Goal: Information Seeking & Learning: Find specific fact

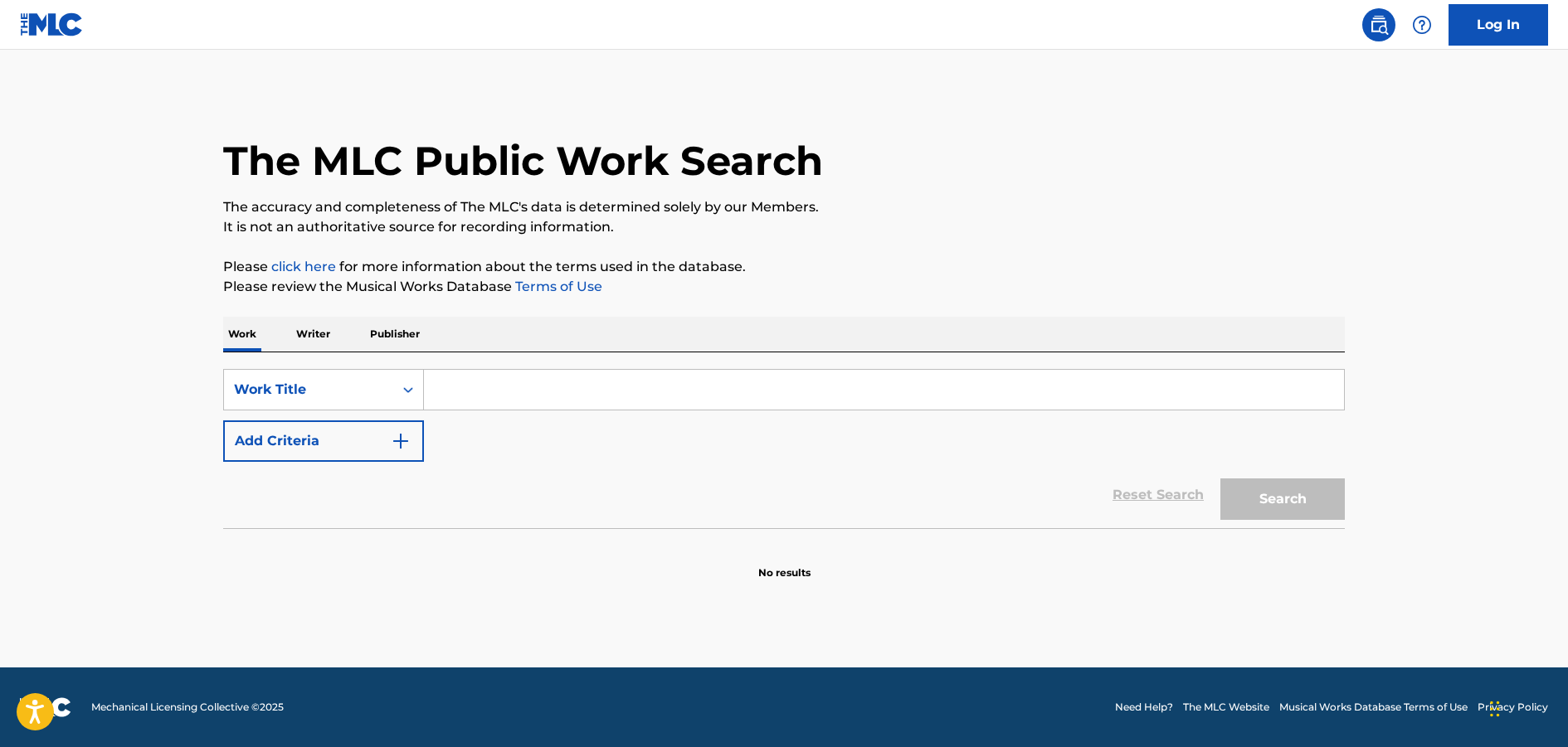
click at [495, 391] on input "Search Form" at bounding box center [883, 389] width 920 height 40
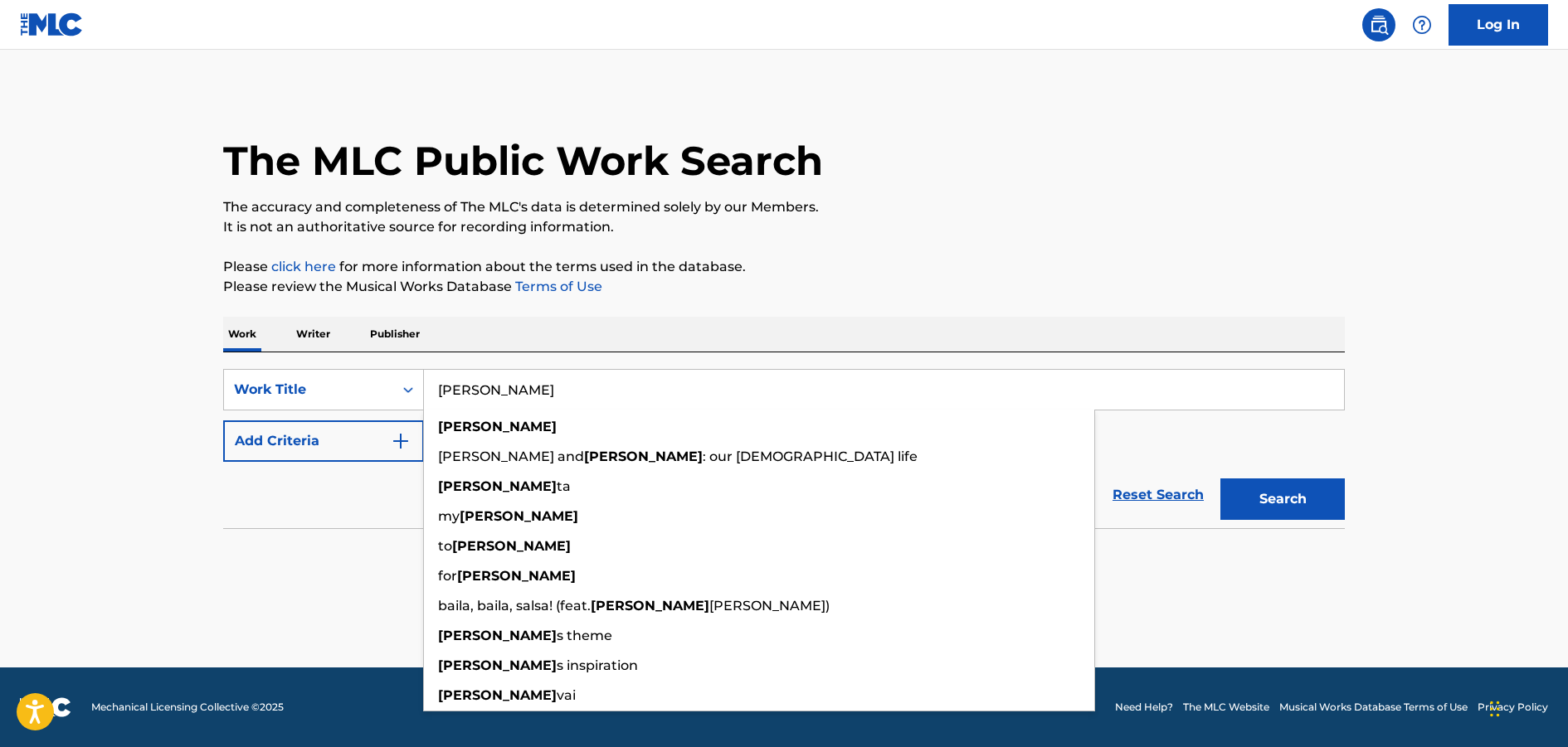
type input "[PERSON_NAME]"
click at [406, 441] on img "Search Form" at bounding box center [400, 441] width 20 height 20
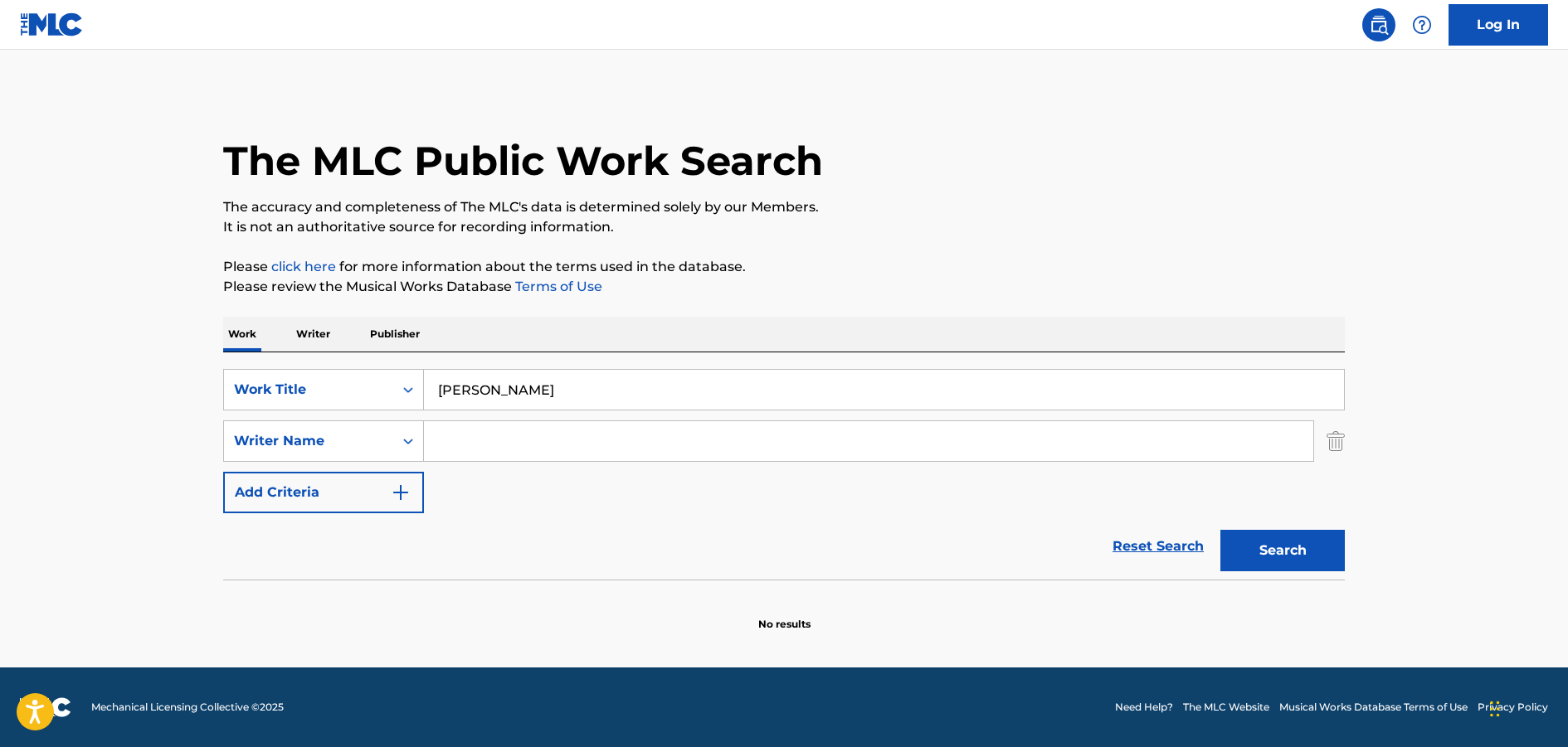
click at [475, 429] on input "Search Form" at bounding box center [868, 441] width 889 height 40
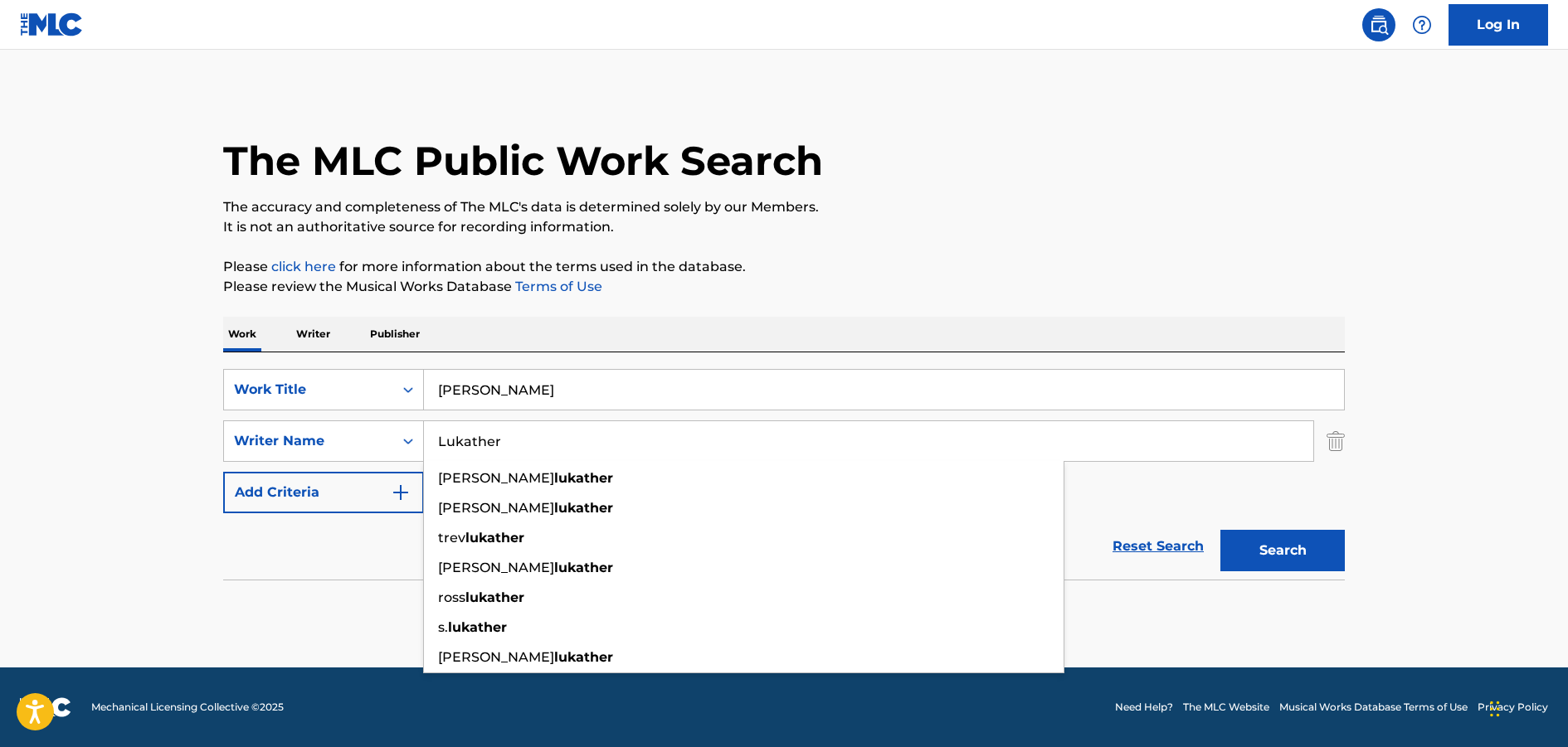
type input "Lukather"
click at [1220, 530] on button "Search" at bounding box center [1282, 551] width 125 height 42
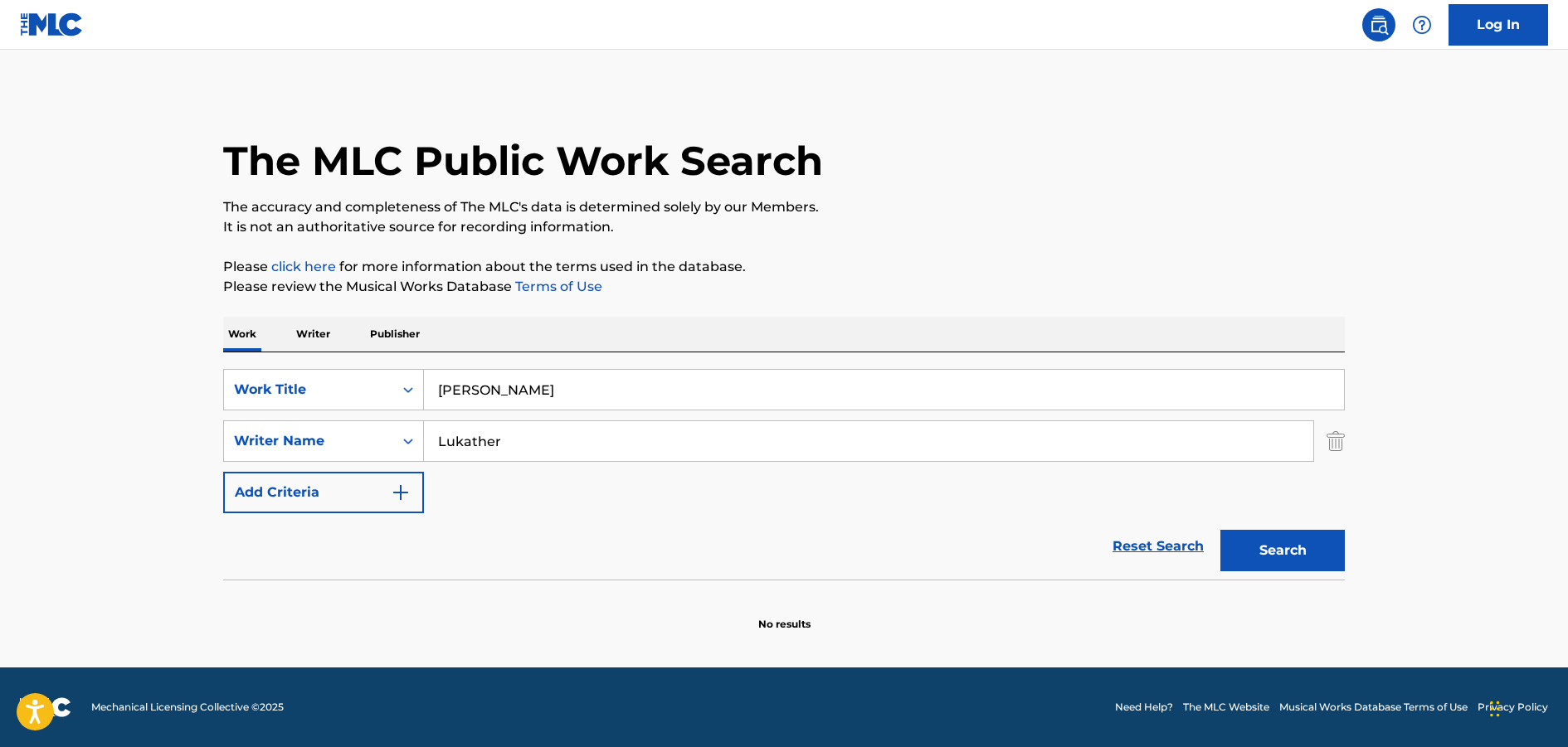
drag, startPoint x: 518, startPoint y: 439, endPoint x: 423, endPoint y: 442, distance: 95.0
click at [423, 442] on input "Lukather" at bounding box center [868, 441] width 889 height 40
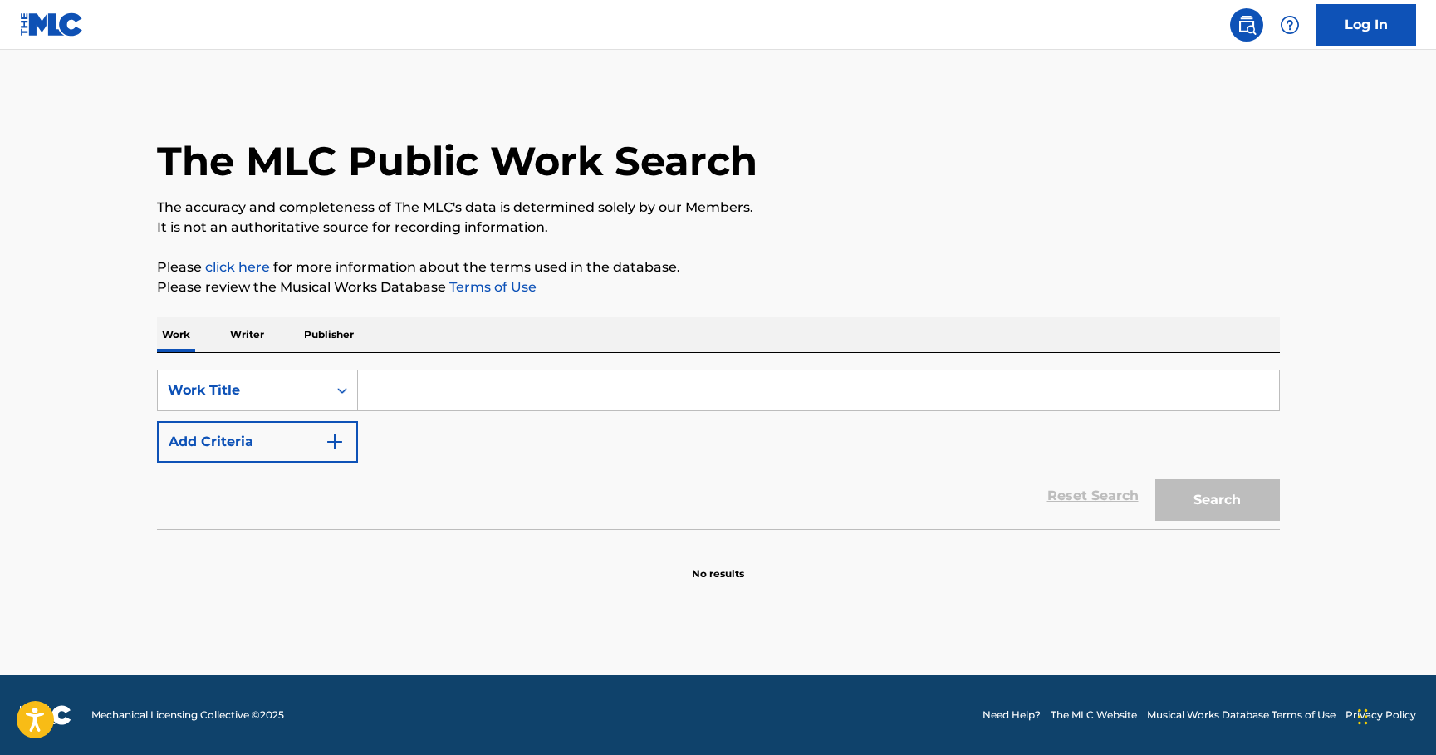
click at [427, 382] on input "Search Form" at bounding box center [818, 390] width 921 height 40
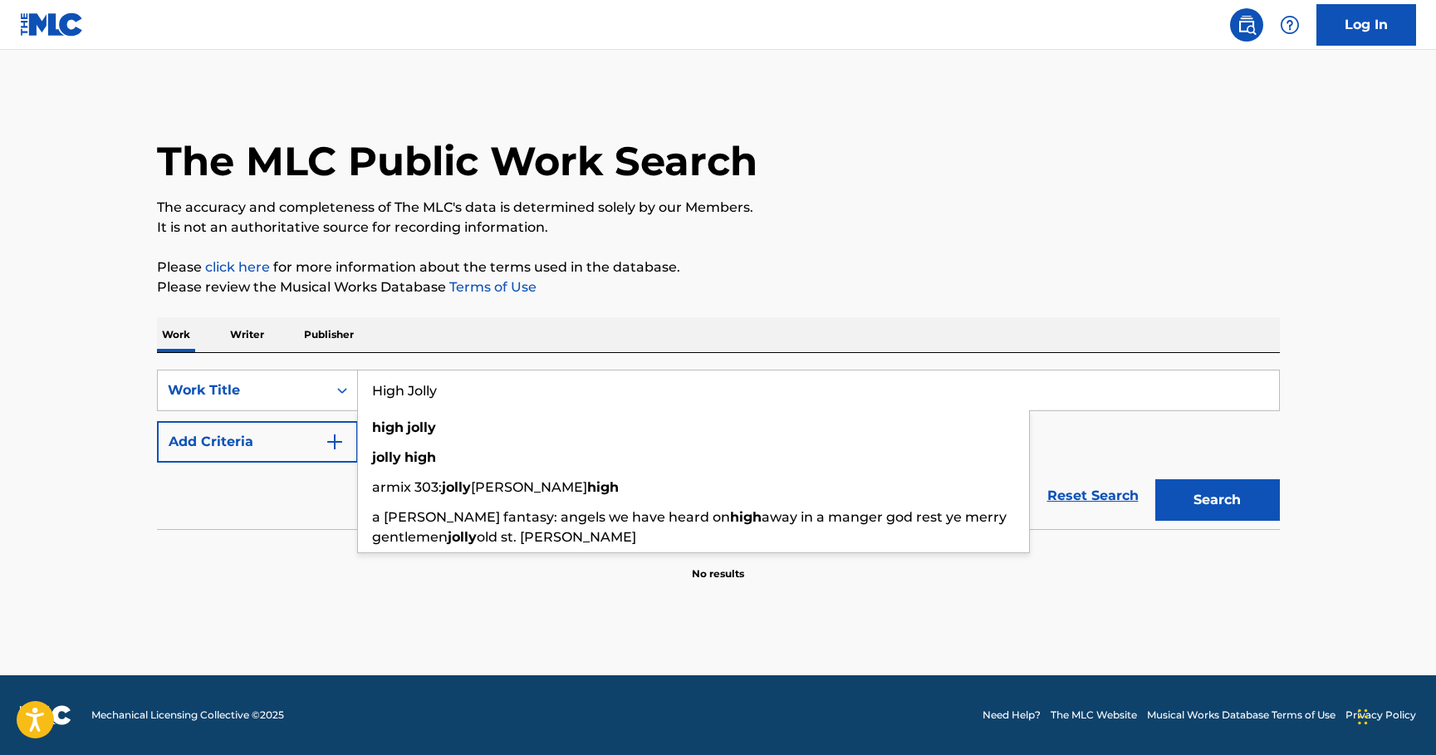
type input "High Jolly"
click at [1155, 479] on button "Search" at bounding box center [1217, 500] width 125 height 42
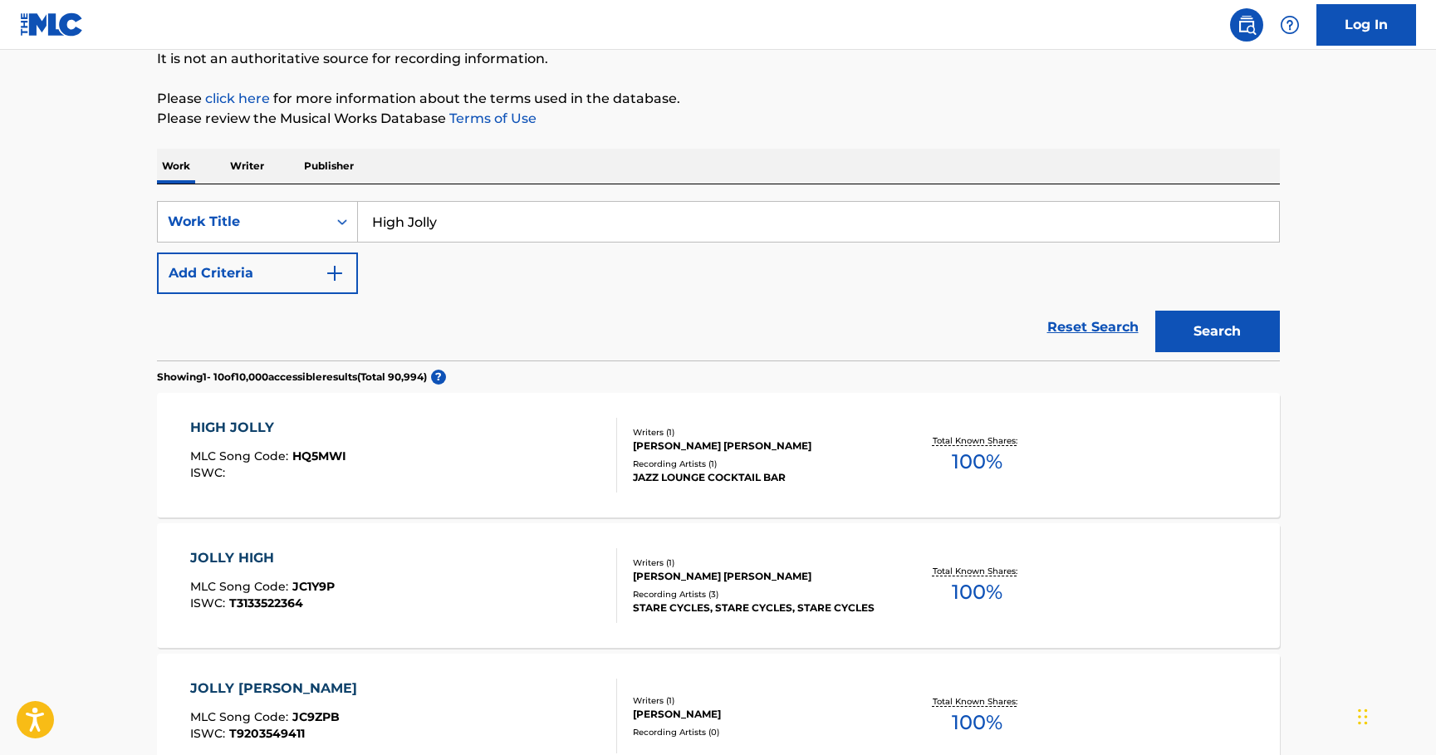
scroll to position [167, 0]
click at [244, 428] on div "HIGH JOLLY" at bounding box center [268, 429] width 156 height 20
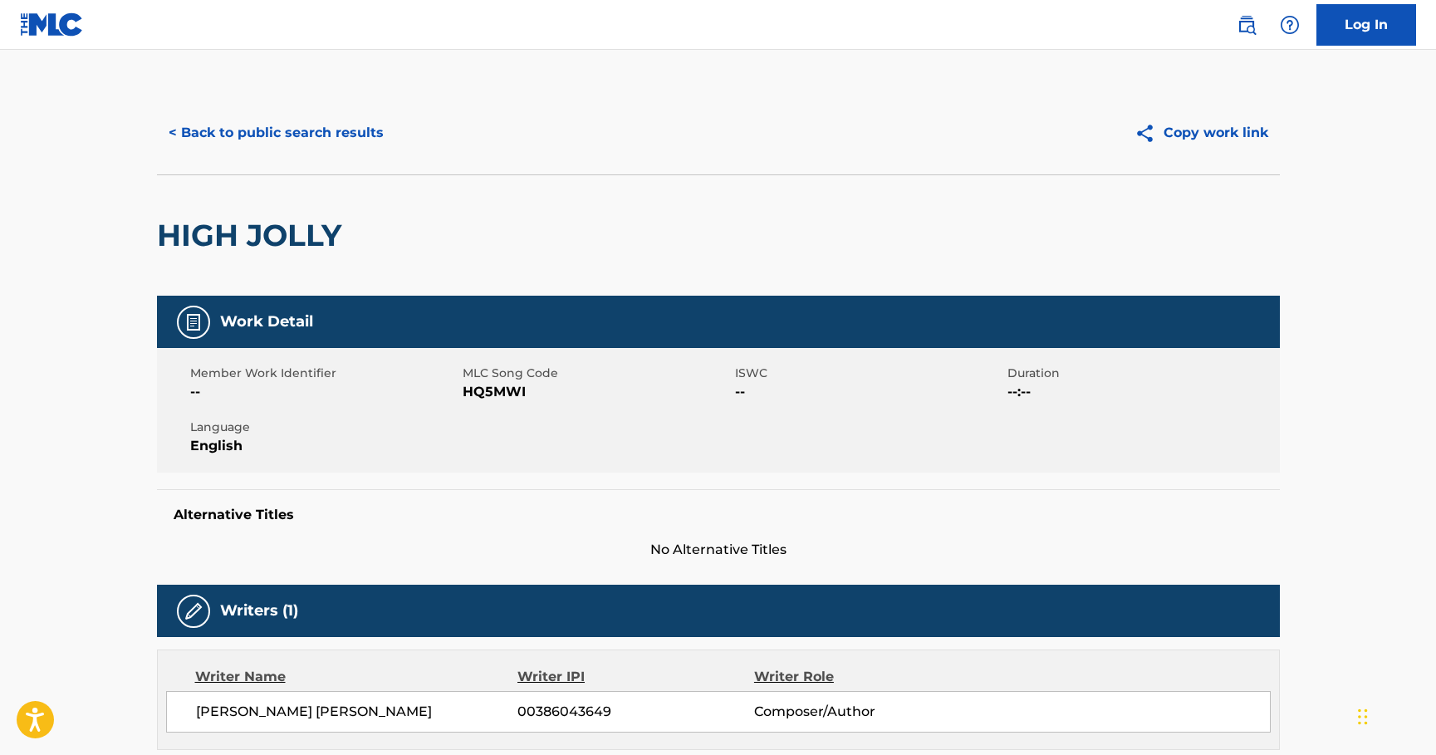
click at [233, 127] on button "< Back to public search results" at bounding box center [276, 133] width 238 height 42
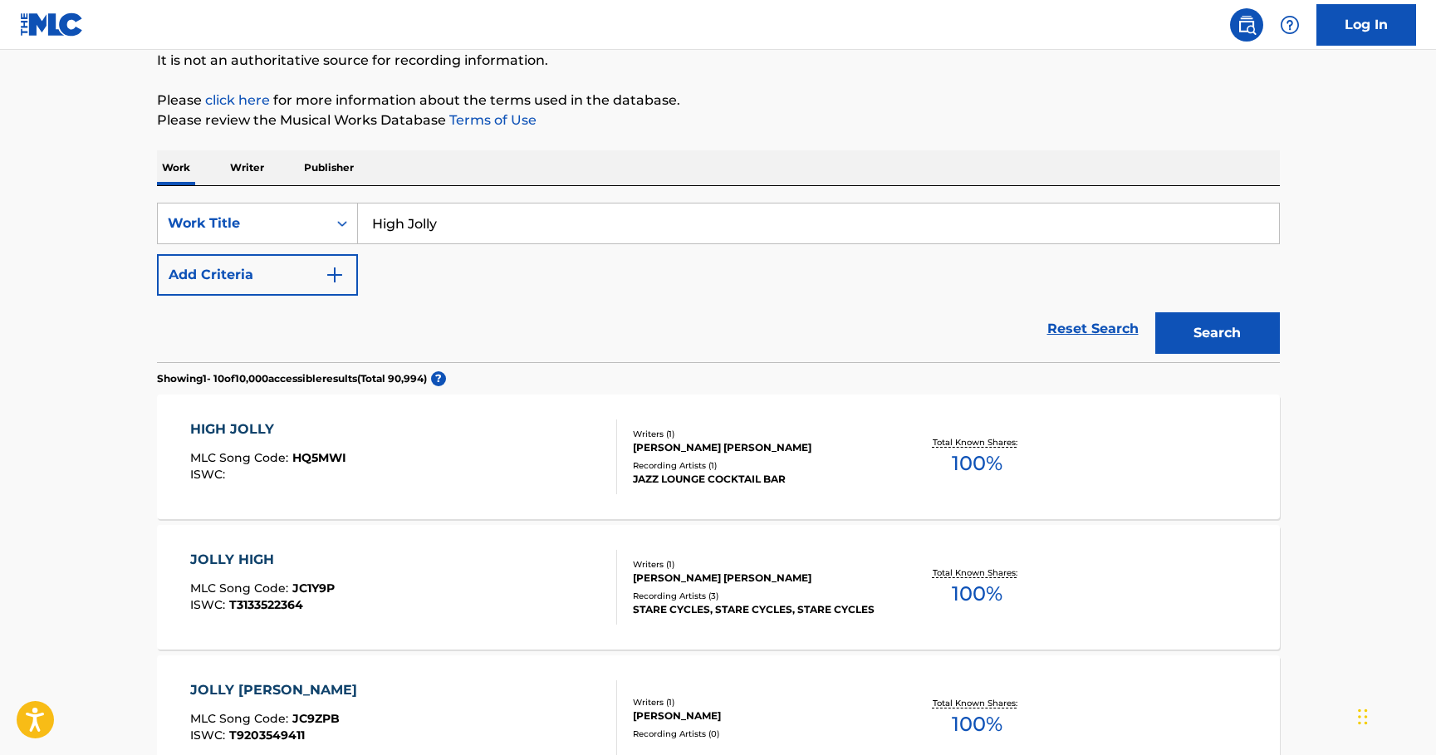
click at [404, 225] on input "High Jolly" at bounding box center [818, 223] width 921 height 40
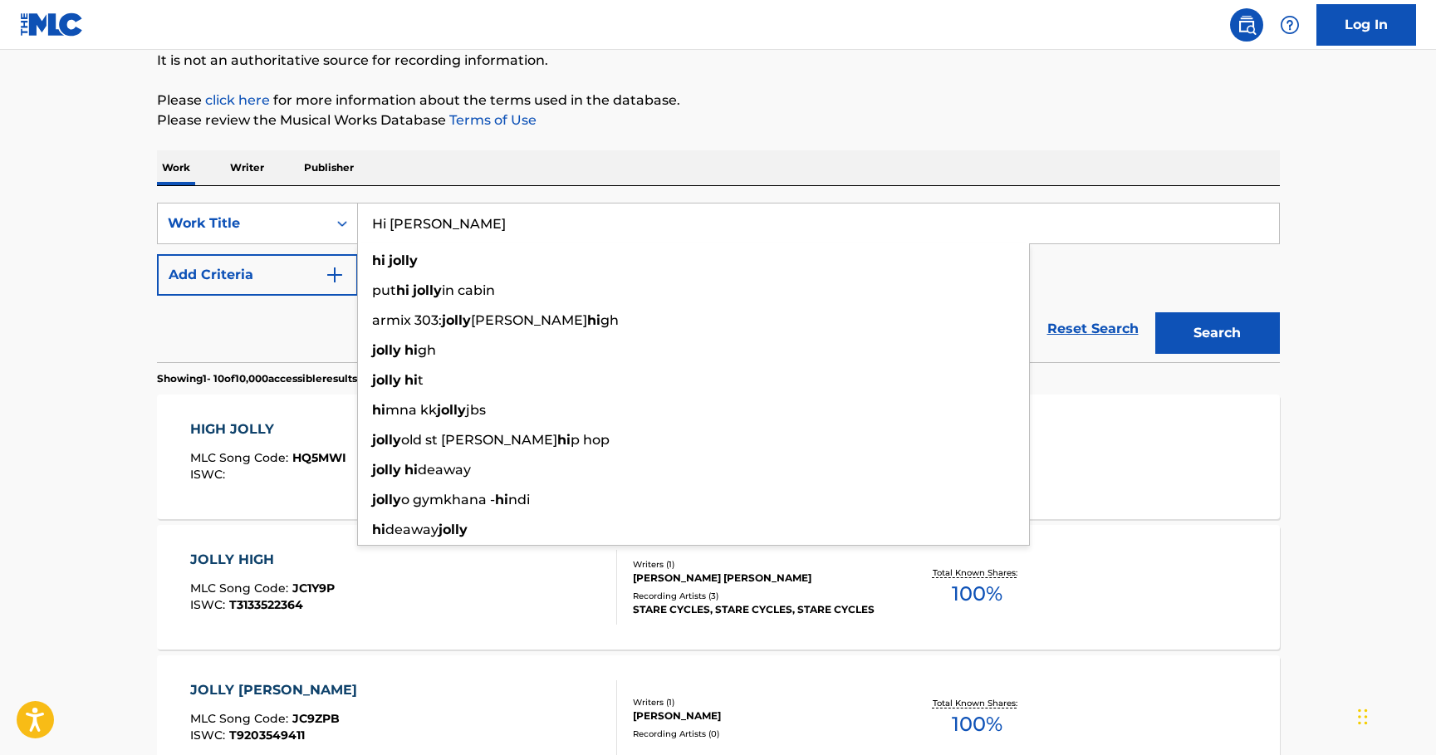
type input "Hi Jolly"
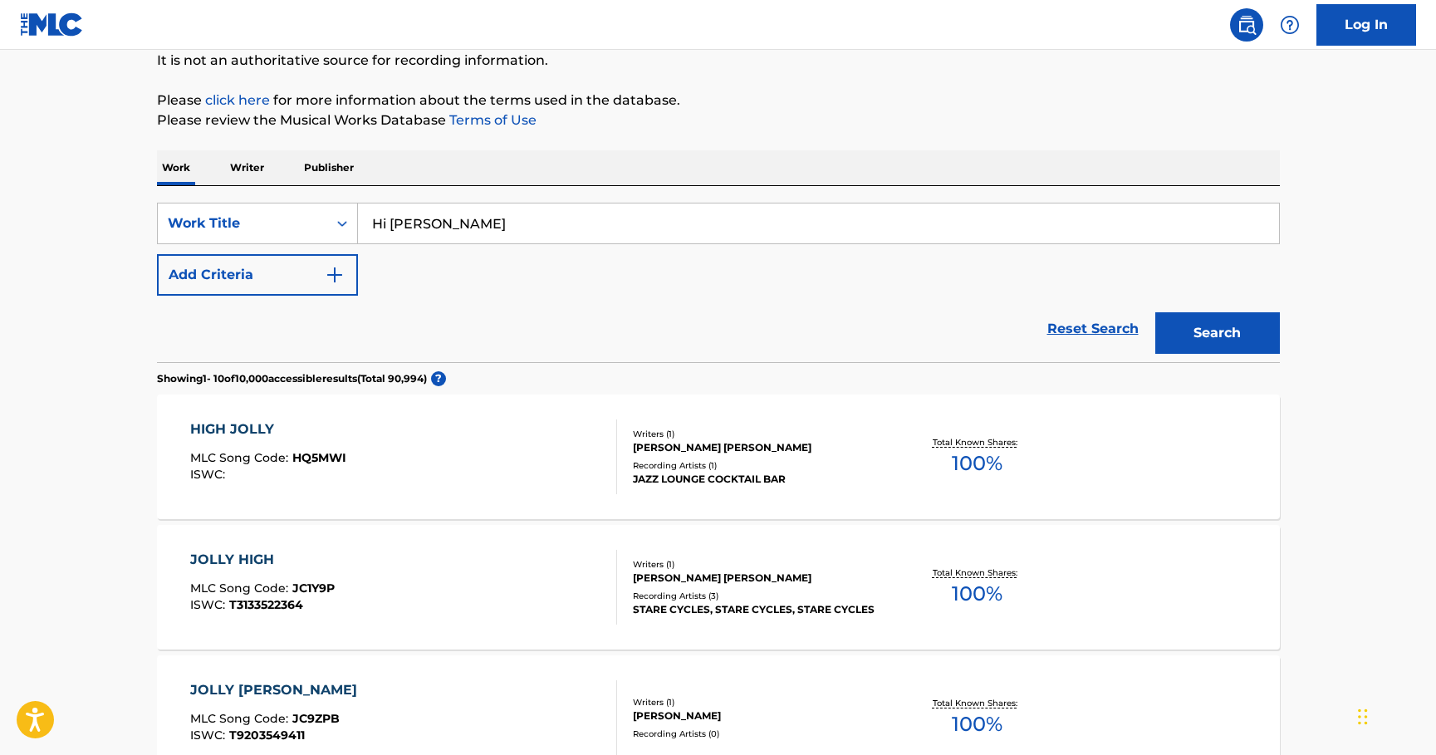
click at [609, 118] on p "Please review the Musical Works Database Terms of Use" at bounding box center [718, 120] width 1123 height 20
click at [335, 276] on img "Search Form" at bounding box center [335, 275] width 20 height 20
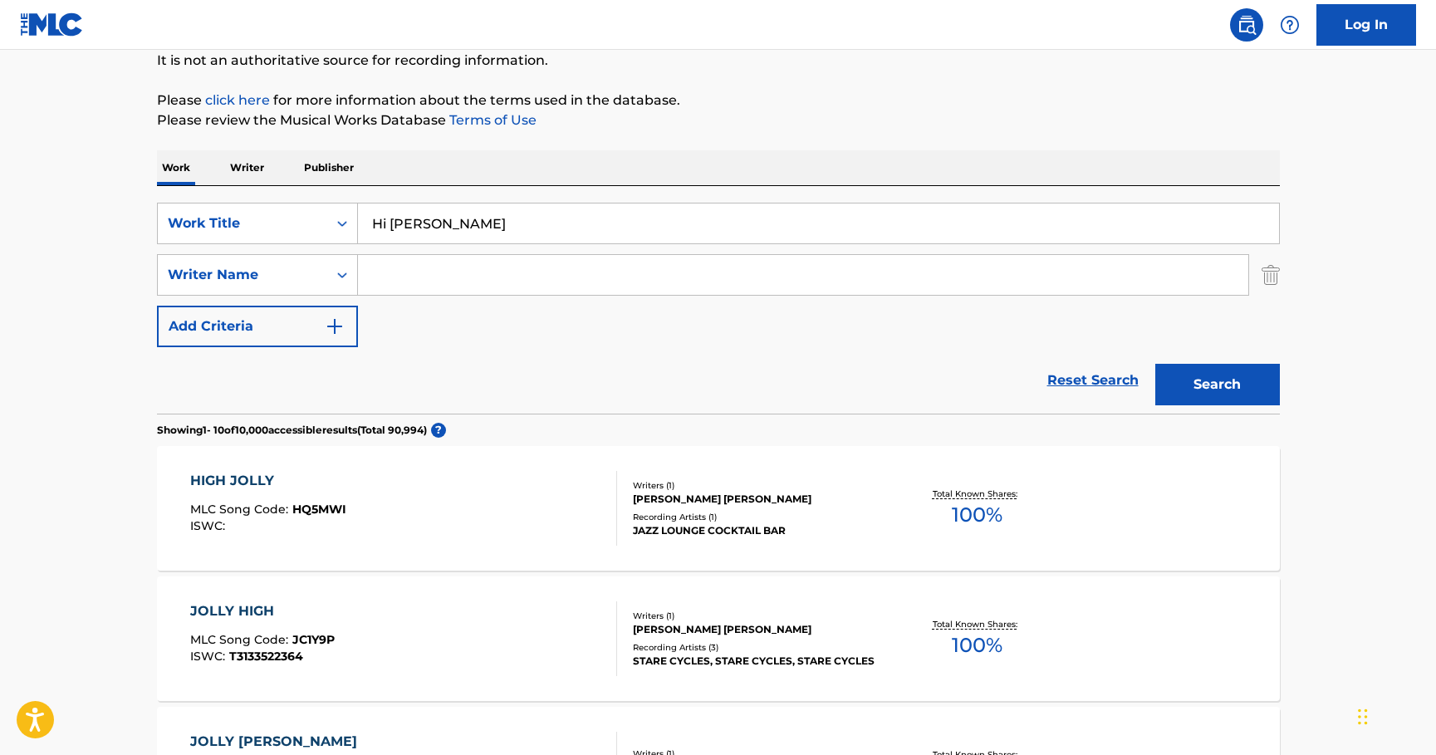
click at [390, 282] on input "Search Form" at bounding box center [803, 275] width 890 height 40
type input "R"
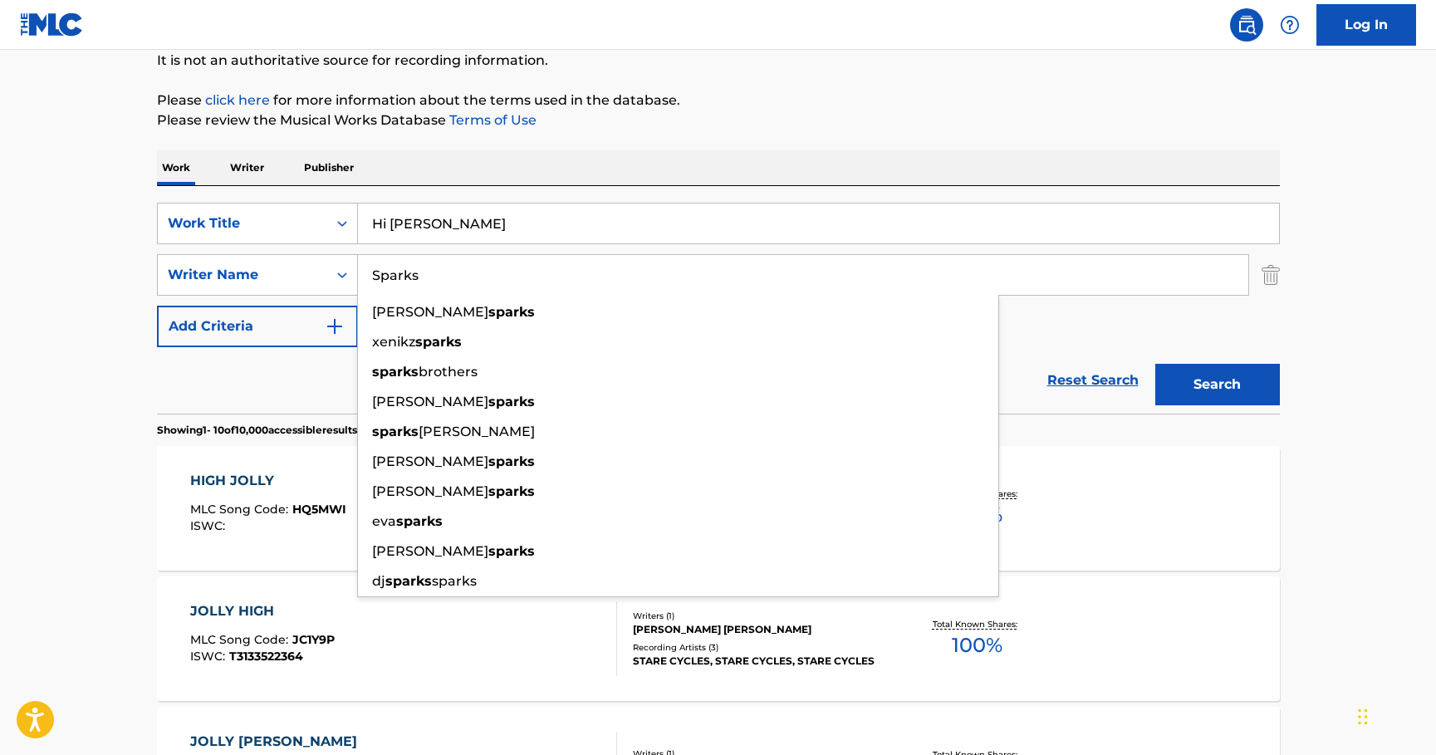
type input "Sparks"
click at [1155, 364] on button "Search" at bounding box center [1217, 385] width 125 height 42
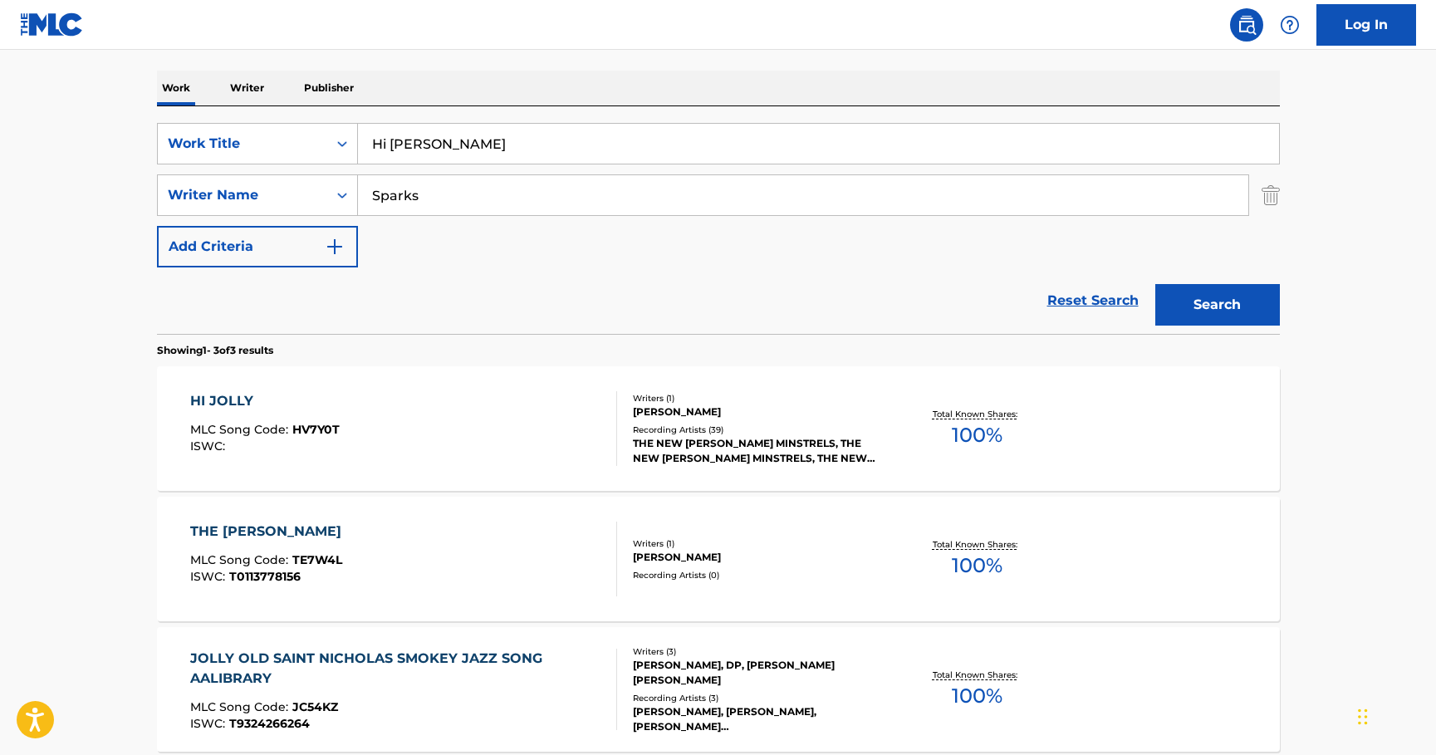
scroll to position [248, 0]
click at [231, 396] on div "HI JOLLY" at bounding box center [264, 400] width 149 height 20
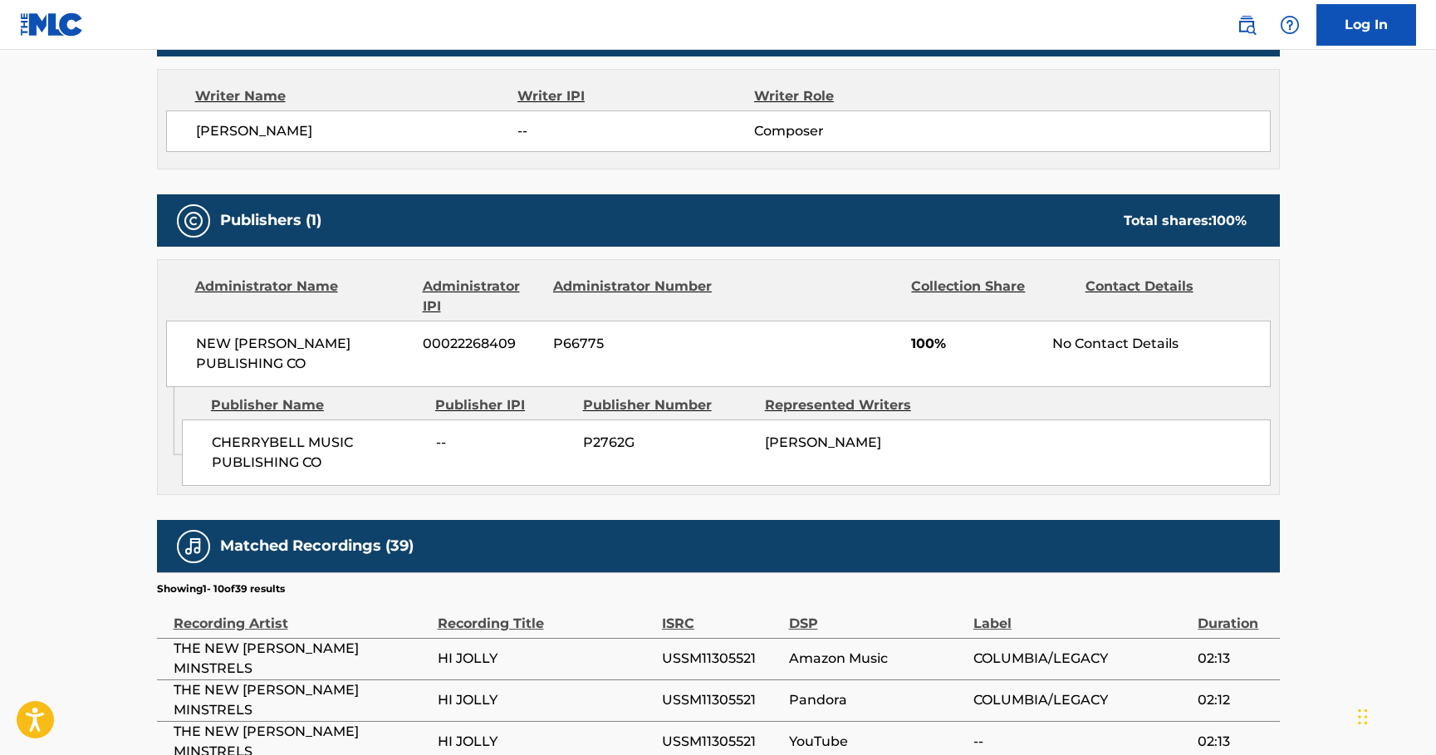
scroll to position [581, 0]
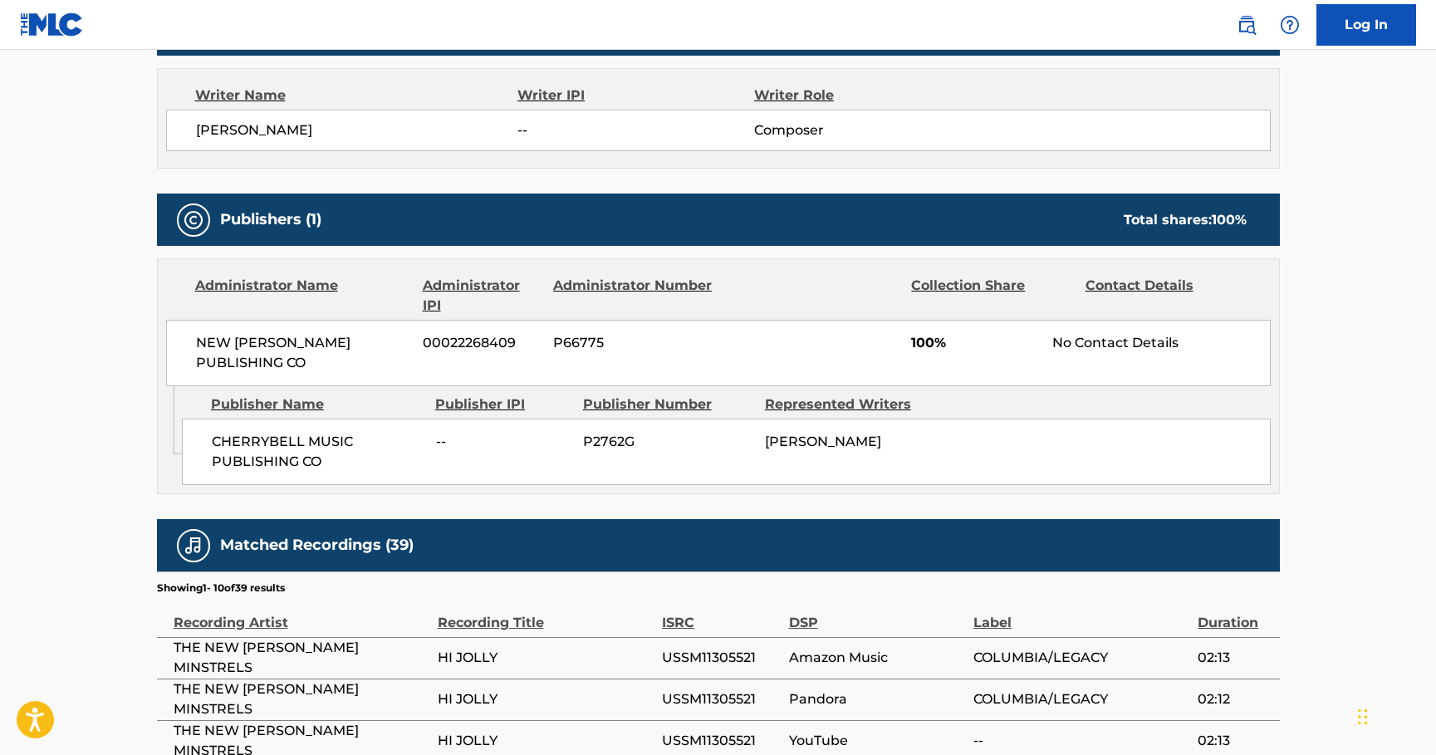
drag, startPoint x: 350, startPoint y: 86, endPoint x: 326, endPoint y: 69, distance: 29.7
click at [350, 86] on div "Writer Name" at bounding box center [356, 96] width 323 height 20
